Goal: Information Seeking & Learning: Learn about a topic

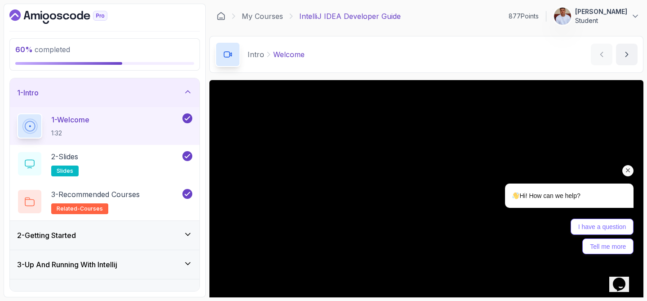
click at [629, 172] on icon "Chat attention grabber" at bounding box center [628, 170] width 8 height 8
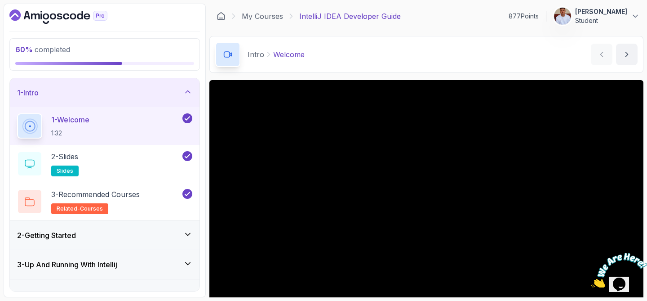
click at [120, 85] on div "1 - Intro" at bounding box center [105, 92] width 190 height 29
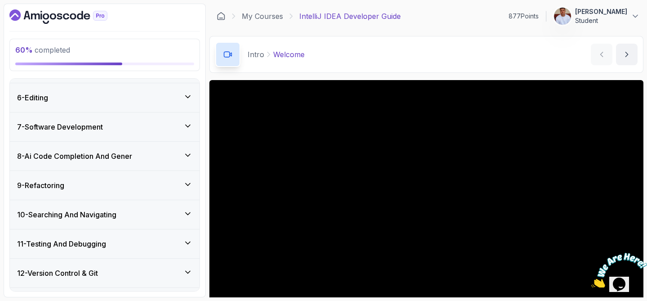
scroll to position [142, 0]
click at [97, 188] on div "9 - Refactoring" at bounding box center [104, 184] width 175 height 11
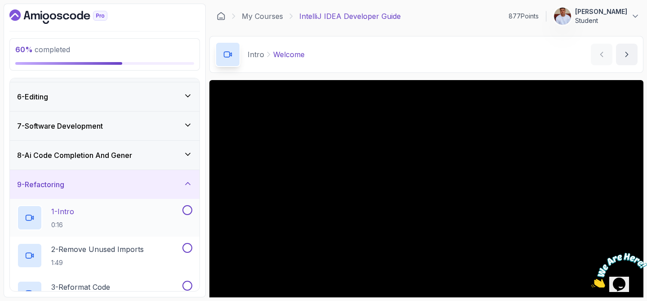
click at [69, 213] on p "1 - Intro" at bounding box center [62, 211] width 23 height 11
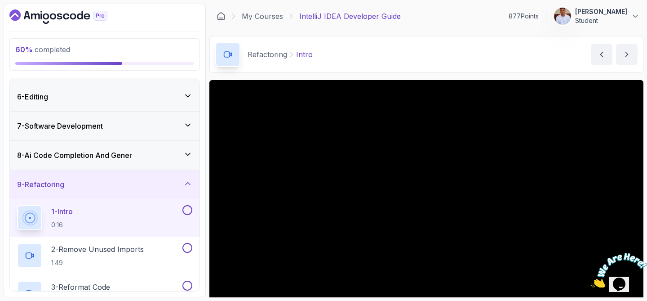
click at [643, 248] on icon "Close" at bounding box center [641, 248] width 8 height 8
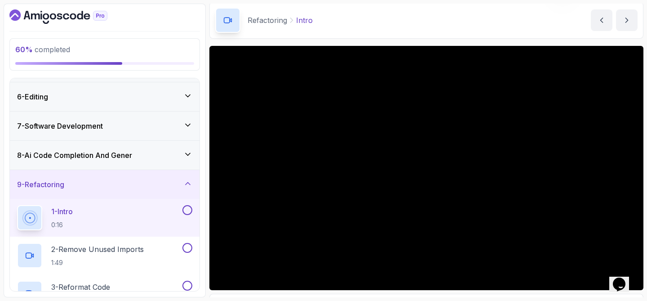
scroll to position [35, 0]
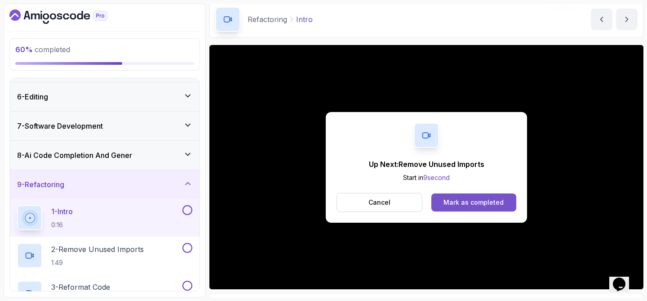
click at [501, 205] on div "Mark as completed" at bounding box center [473, 202] width 60 height 9
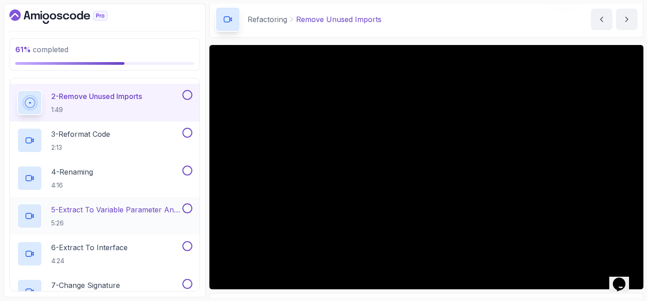
scroll to position [302, 0]
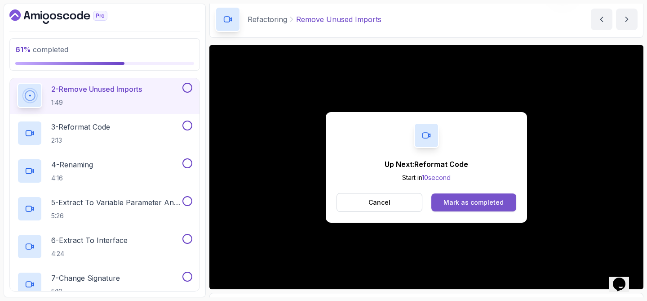
click at [465, 203] on div "Mark as completed" at bounding box center [473, 202] width 60 height 9
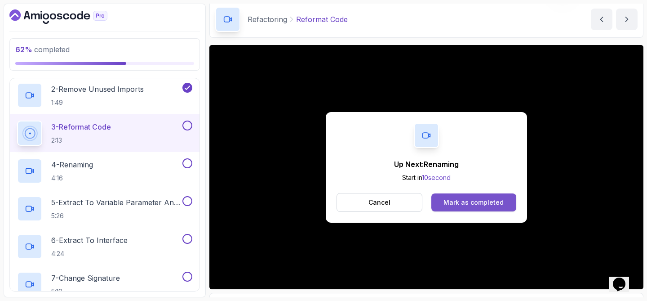
click at [457, 202] on div "Mark as completed" at bounding box center [473, 202] width 60 height 9
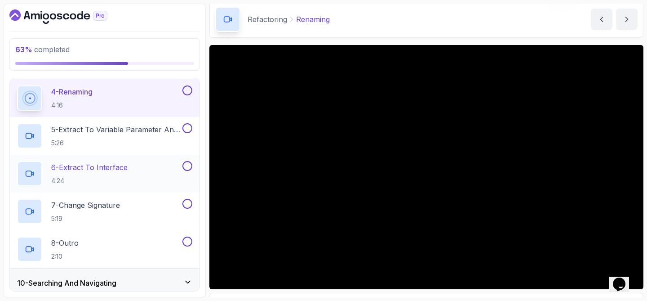
scroll to position [377, 0]
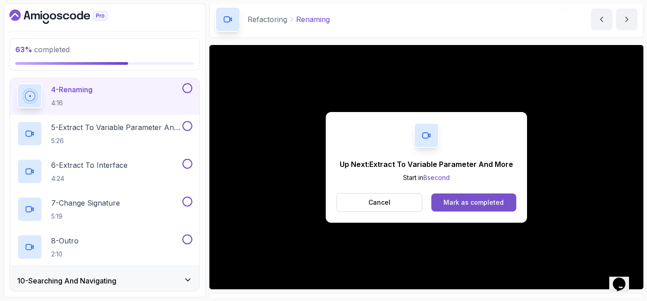
click at [482, 201] on div "Mark as completed" at bounding box center [473, 202] width 60 height 9
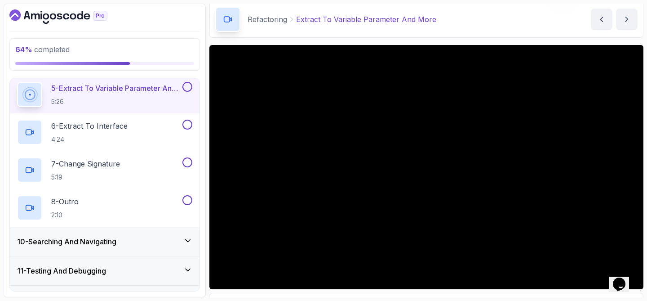
scroll to position [414, 0]
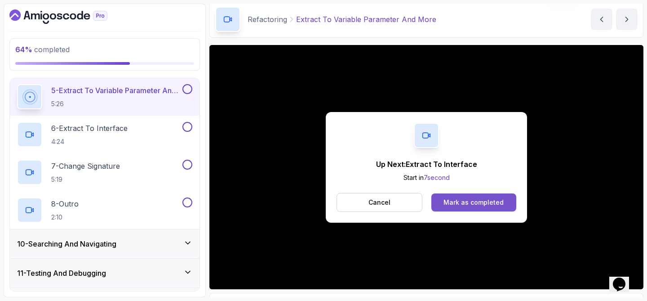
click at [473, 206] on div "Mark as completed" at bounding box center [473, 202] width 60 height 9
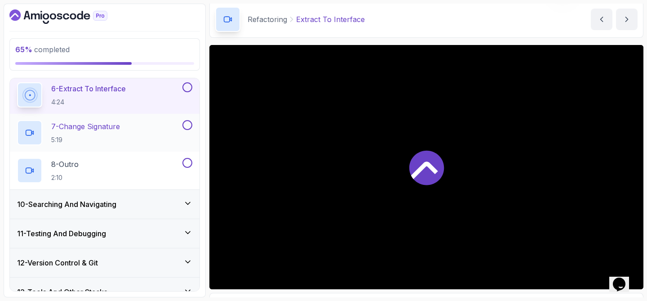
scroll to position [456, 0]
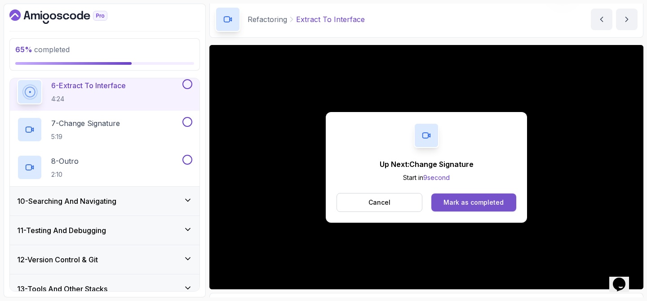
click at [492, 203] on div "Mark as completed" at bounding box center [473, 202] width 60 height 9
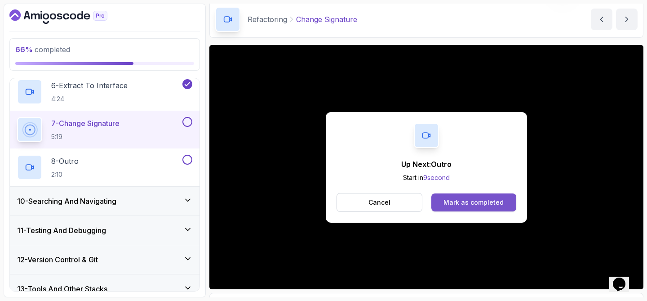
click at [444, 199] on button "Mark as completed" at bounding box center [473, 202] width 85 height 18
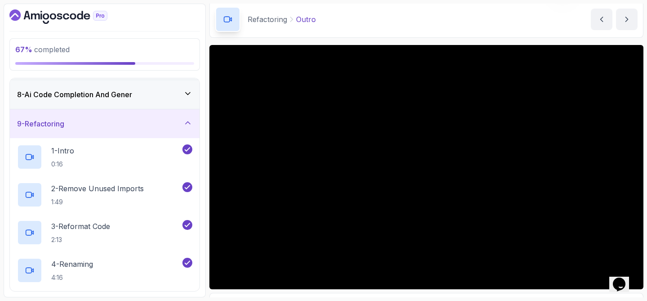
click at [137, 124] on div "9 - Refactoring" at bounding box center [104, 123] width 175 height 11
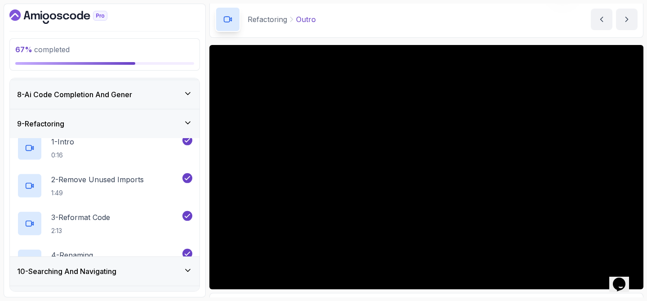
scroll to position [196, 0]
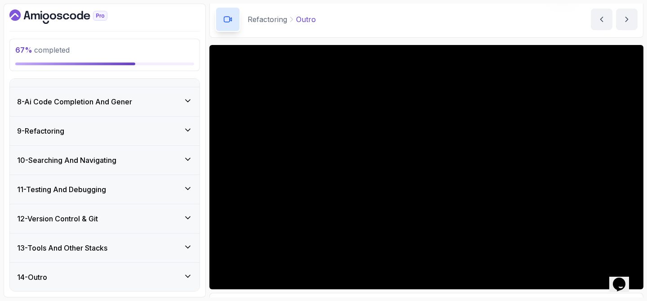
click at [129, 157] on div "10 - Searching And Navigating" at bounding box center [104, 160] width 175 height 11
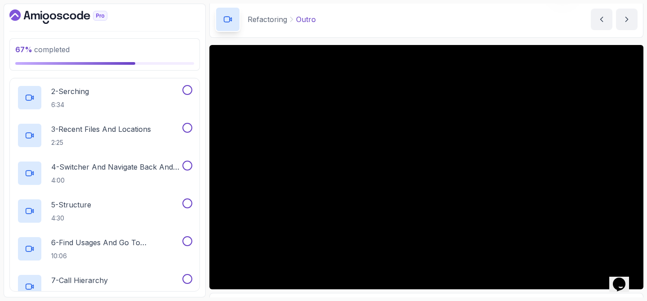
scroll to position [343, 0]
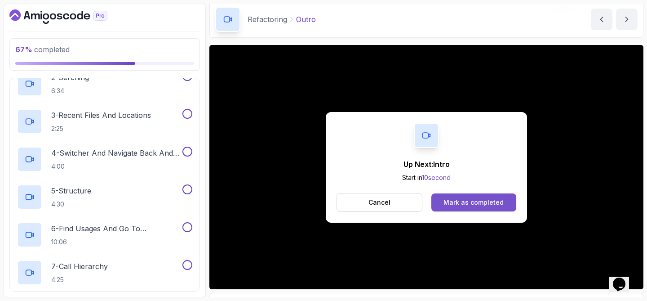
click at [456, 201] on div "Mark as completed" at bounding box center [473, 202] width 60 height 9
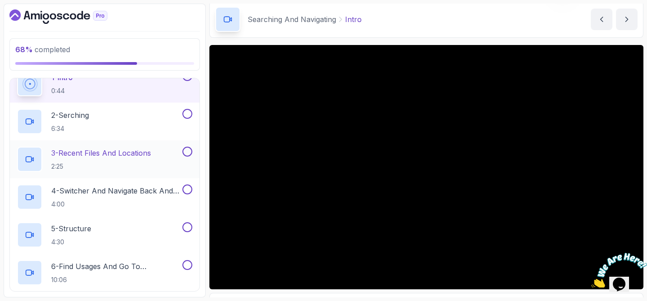
scroll to position [308, 0]
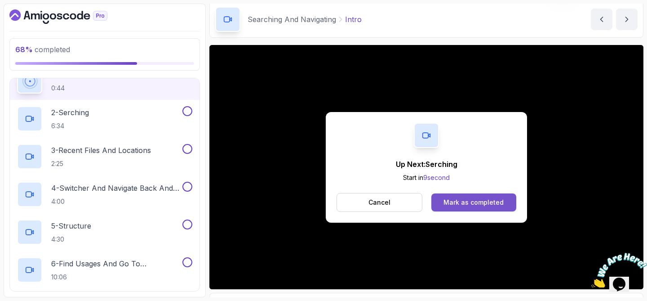
click at [456, 200] on div "Mark as completed" at bounding box center [473, 202] width 60 height 9
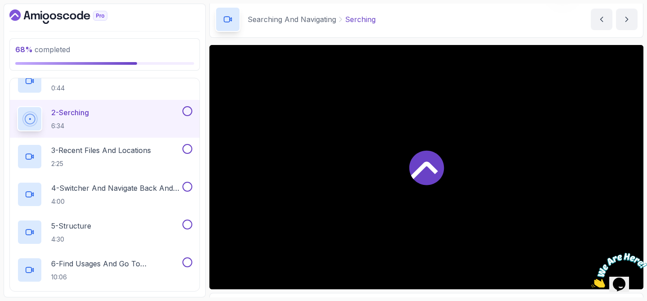
scroll to position [314, 0]
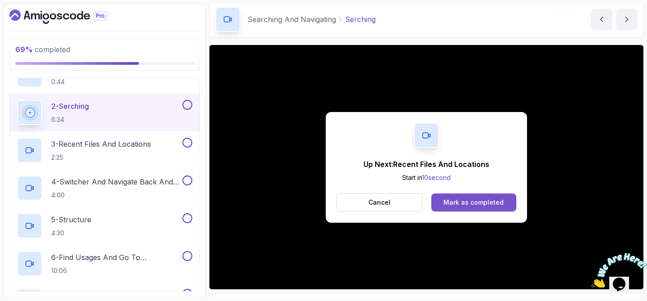
click at [486, 205] on div "Mark as completed" at bounding box center [473, 202] width 60 height 9
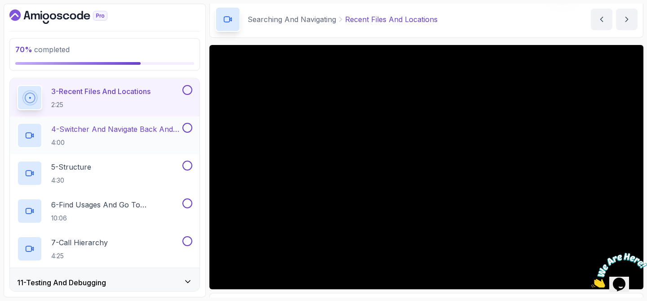
scroll to position [371, 0]
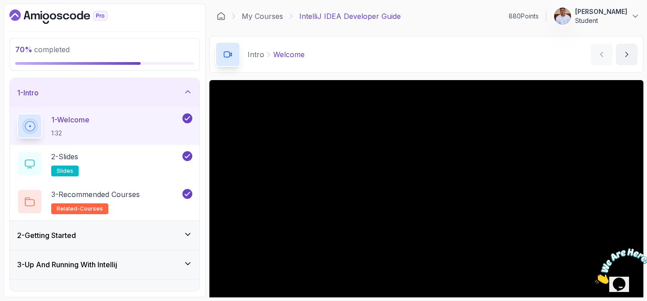
click at [139, 91] on div "1 - Intro" at bounding box center [104, 92] width 175 height 11
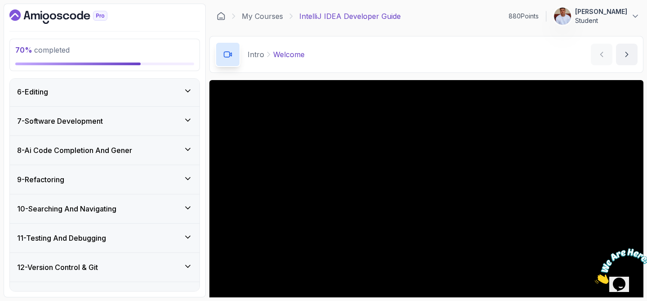
scroll to position [154, 0]
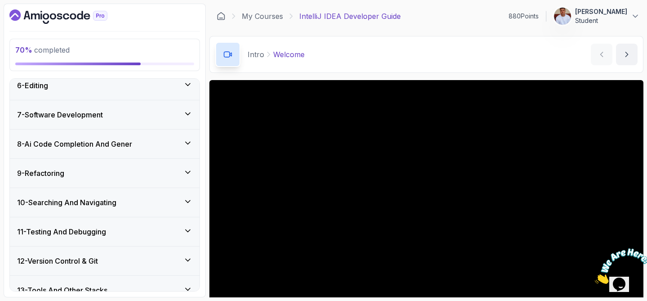
click at [123, 202] on div "10 - Searching And Navigating" at bounding box center [104, 202] width 175 height 11
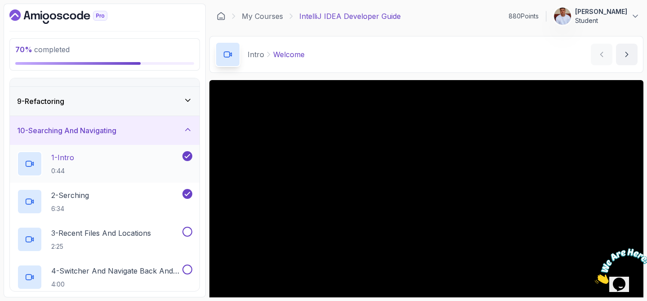
scroll to position [235, 0]
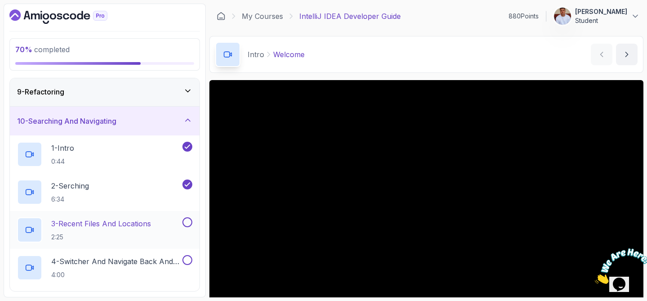
click at [186, 222] on button at bounding box center [187, 222] width 10 height 10
click at [145, 263] on p "4 - Switcher And Navigate Back And Forrward" at bounding box center [115, 261] width 129 height 11
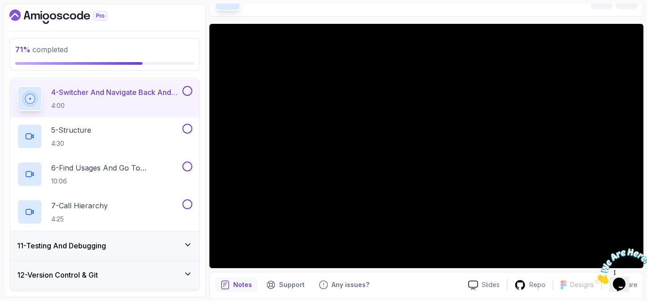
scroll to position [405, 0]
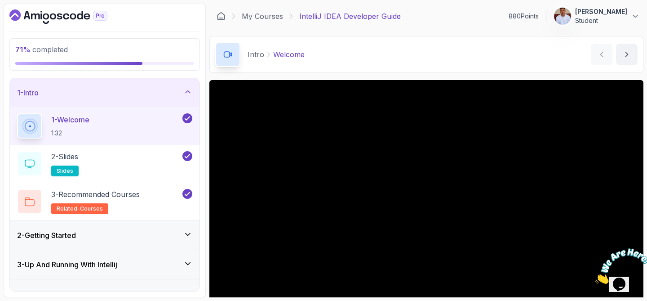
click at [178, 89] on div "1 - Intro" at bounding box center [104, 92] width 175 height 11
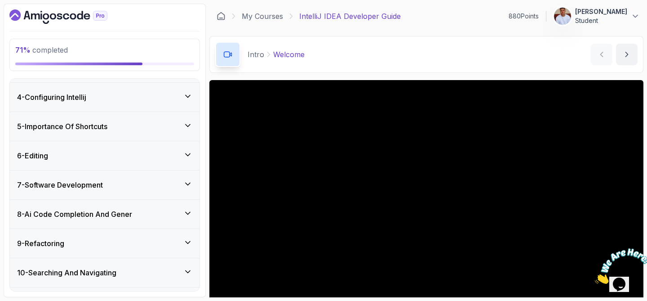
scroll to position [84, 0]
click at [126, 179] on div "7 - Software Development" at bounding box center [104, 183] width 175 height 11
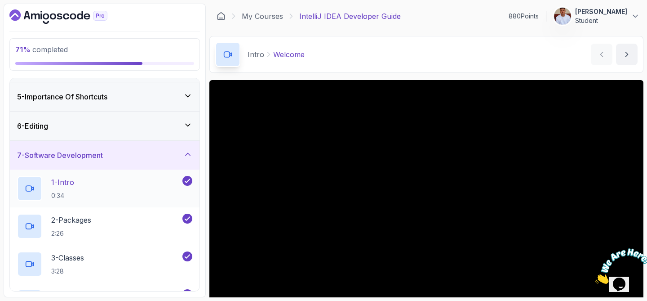
scroll to position [119, 0]
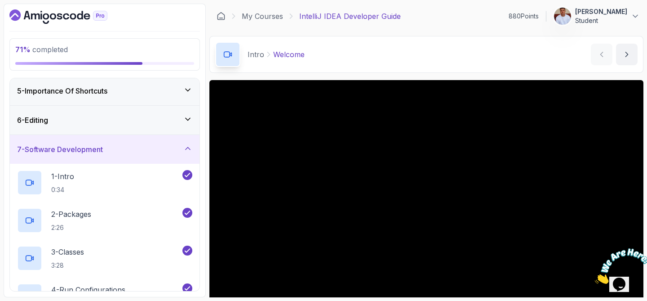
click at [166, 162] on div "7 - Software Development" at bounding box center [105, 149] width 190 height 29
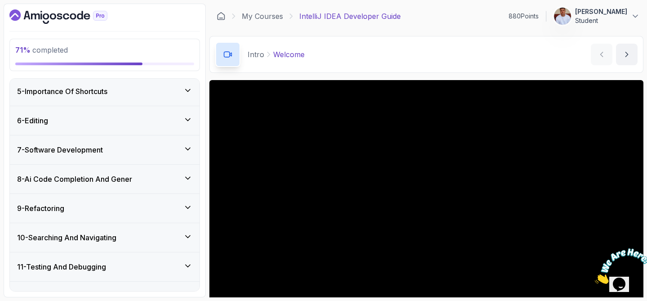
click at [133, 244] on div "10 - Searching And Navigating" at bounding box center [105, 237] width 190 height 29
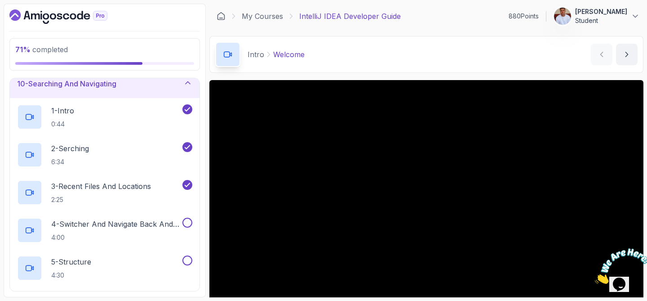
scroll to position [292, 0]
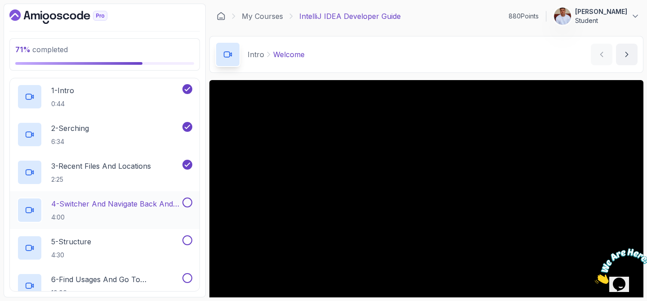
click at [131, 201] on p "4 - Switcher And Navigate Back And Forrward" at bounding box center [115, 203] width 129 height 11
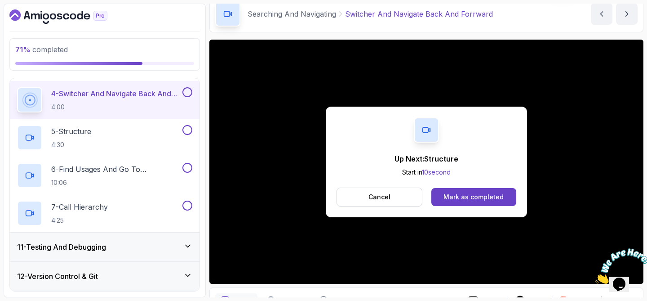
scroll to position [41, 0]
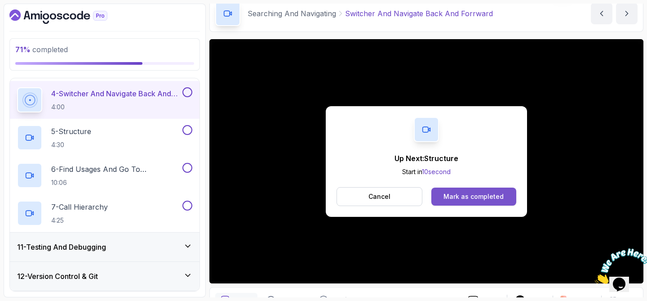
click at [458, 199] on div "Mark as completed" at bounding box center [473, 196] width 60 height 9
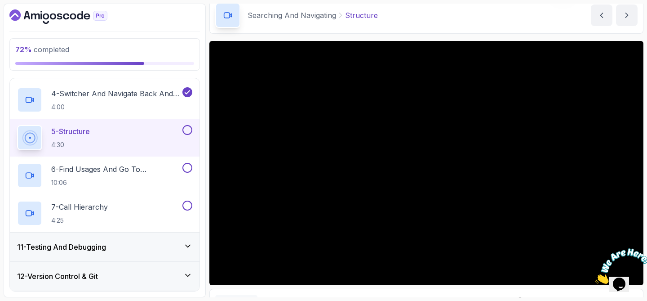
scroll to position [40, 0]
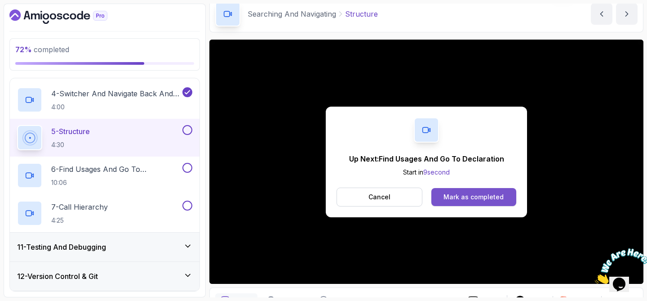
click at [446, 194] on div "Mark as completed" at bounding box center [473, 196] width 60 height 9
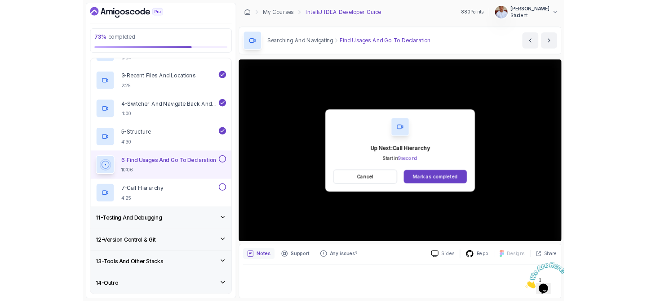
scroll to position [402, 0]
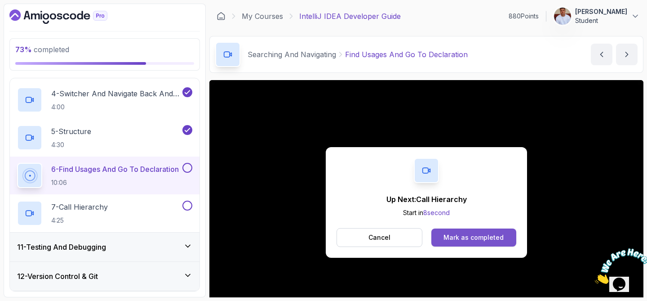
click at [503, 242] on button "Mark as completed" at bounding box center [473, 237] width 85 height 18
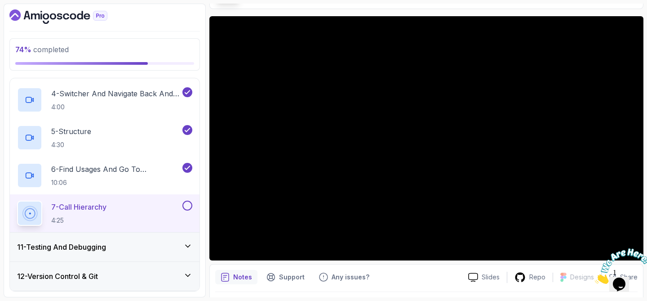
scroll to position [69, 0]
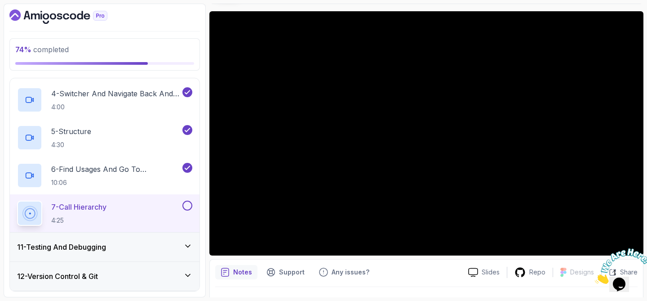
click at [635, 248] on div at bounding box center [619, 265] width 49 height 35
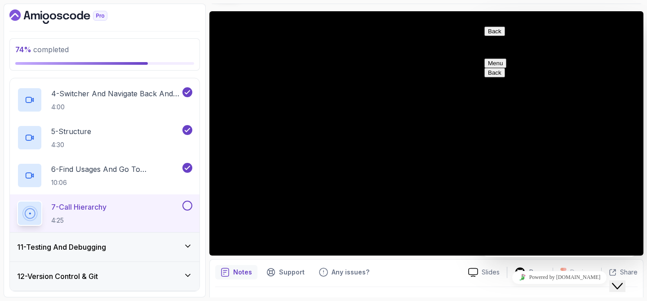
click at [496, 36] on button "Back" at bounding box center [494, 31] width 21 height 9
click at [621, 283] on icon "Chat widget" at bounding box center [617, 286] width 11 height 6
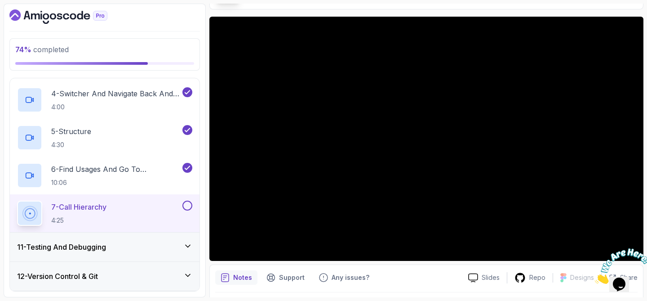
scroll to position [66, 0]
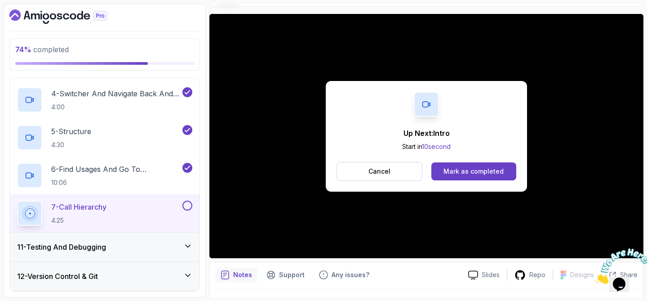
click at [506, 173] on button "Mark as completed" at bounding box center [473, 171] width 85 height 18
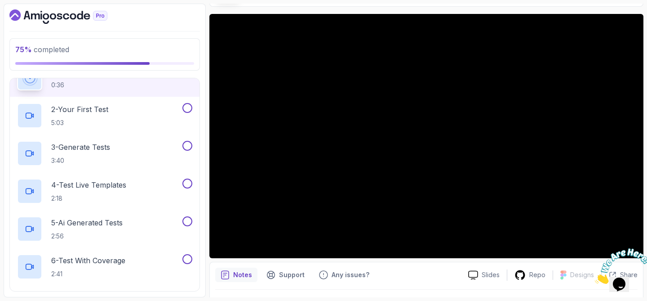
scroll to position [346, 0]
